Goal: Find contact information: Find contact information

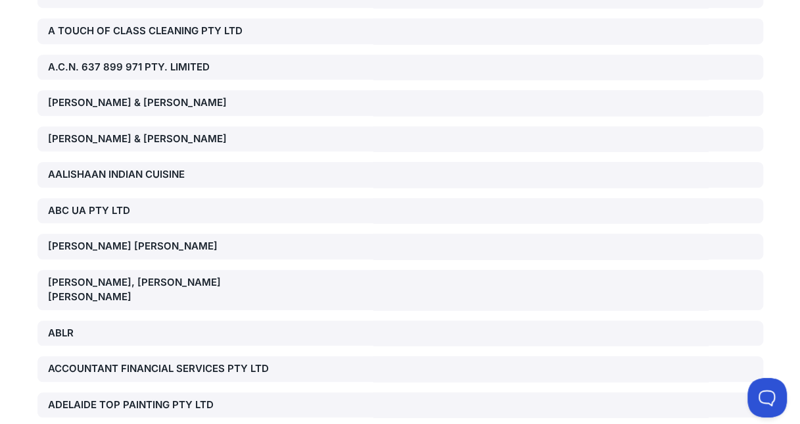
scroll to position [5350, 0]
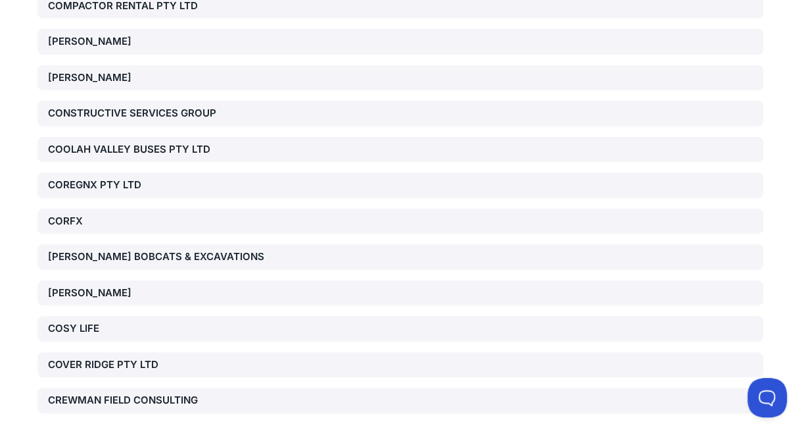
click at [185, 244] on div "[PERSON_NAME] BOBCATS & EXCAVATIONS" at bounding box center [400, 257] width 726 height 26
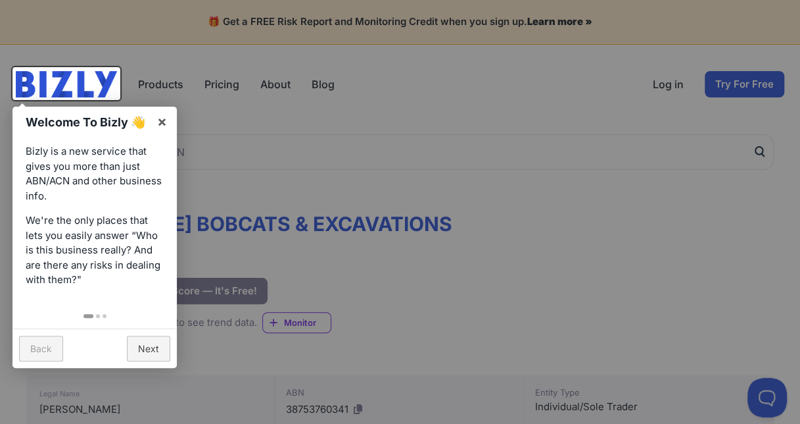
click at [314, 154] on div at bounding box center [400, 212] width 800 height 424
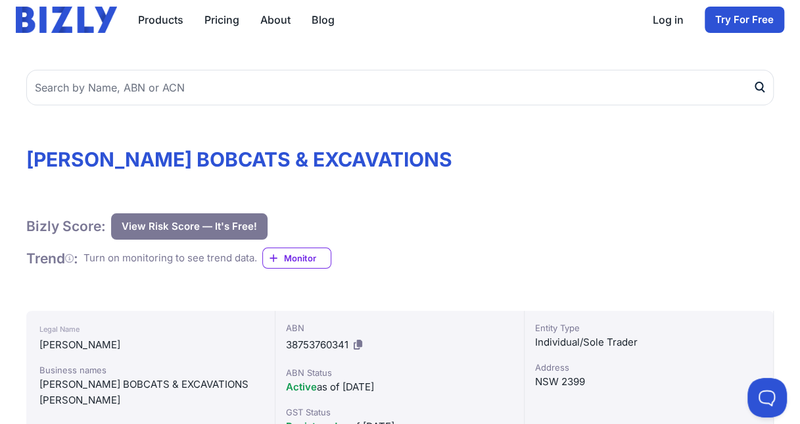
scroll to position [263, 0]
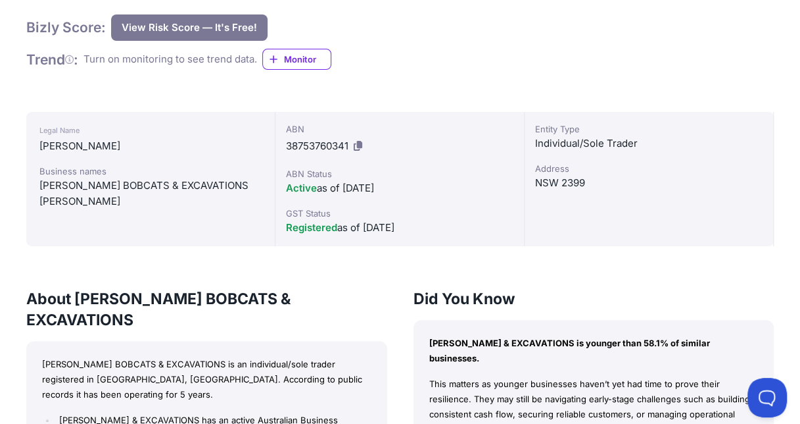
drag, startPoint x: 116, startPoint y: 195, endPoint x: 20, endPoint y: 183, distance: 96.7
copy div "CORY BOBCATS & EXCAVATIONS CORY, STEPHEN ANDREW"
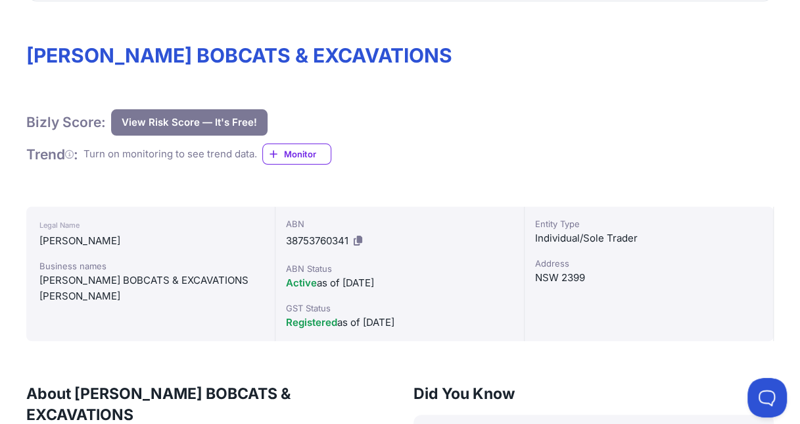
scroll to position [66, 0]
